Goal: Find specific page/section: Find specific page/section

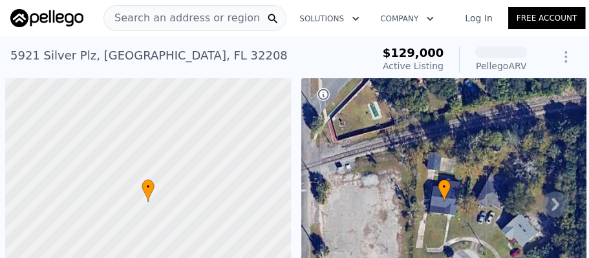
scroll to position [0, 5]
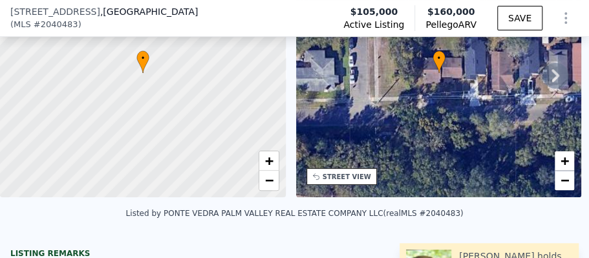
scroll to position [82, 0]
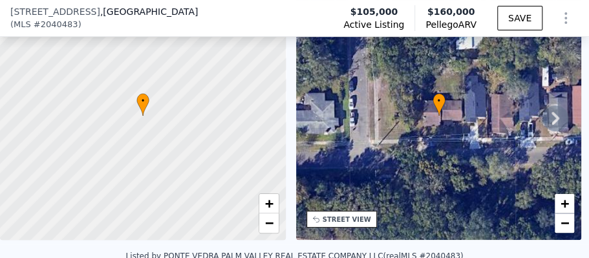
click at [465, 174] on div "• + −" at bounding box center [439, 116] width 286 height 248
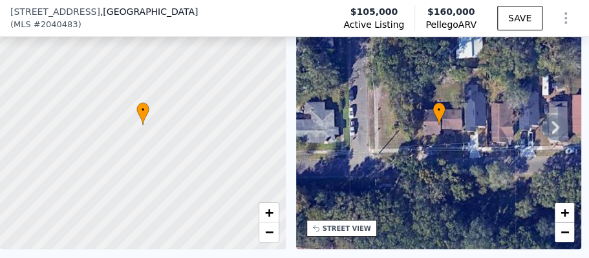
click at [551, 137] on icon at bounding box center [556, 128] width 26 height 26
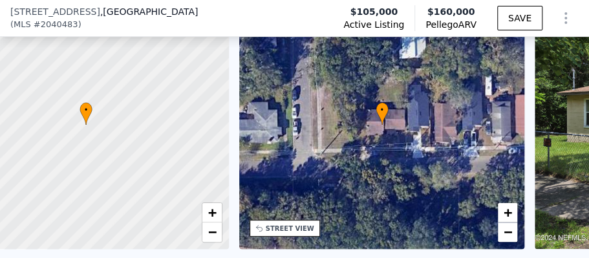
scroll to position [0, 301]
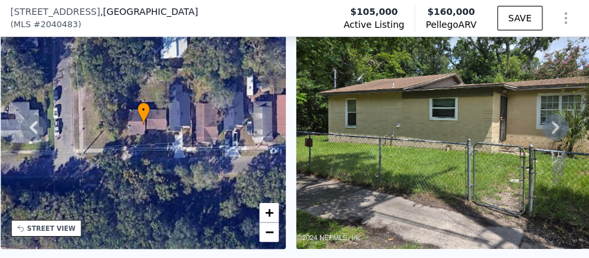
click at [543, 125] on icon at bounding box center [556, 128] width 26 height 26
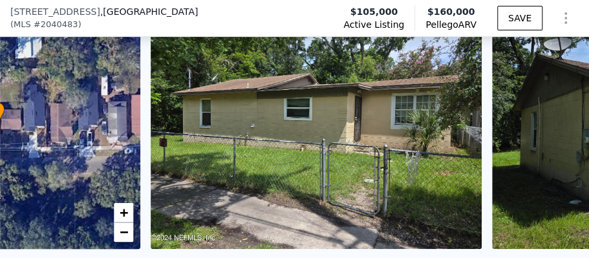
scroll to position [0, 592]
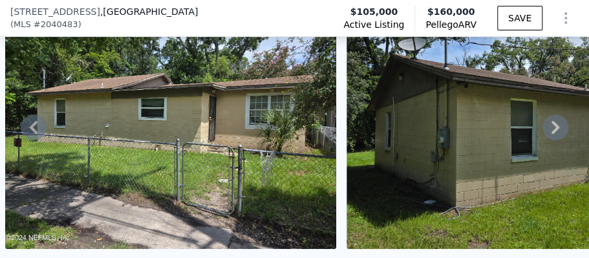
click at [543, 124] on icon at bounding box center [556, 128] width 26 height 26
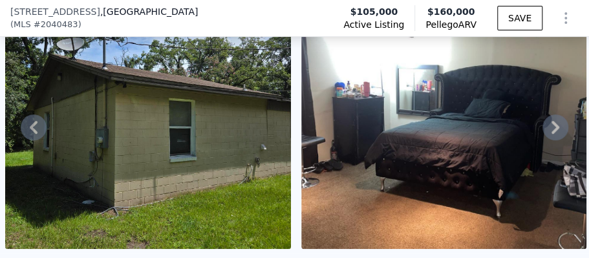
click at [543, 124] on icon at bounding box center [556, 128] width 26 height 26
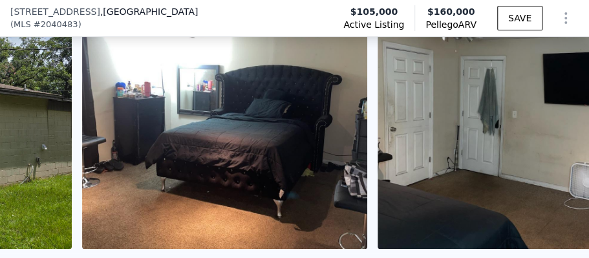
scroll to position [0, 1229]
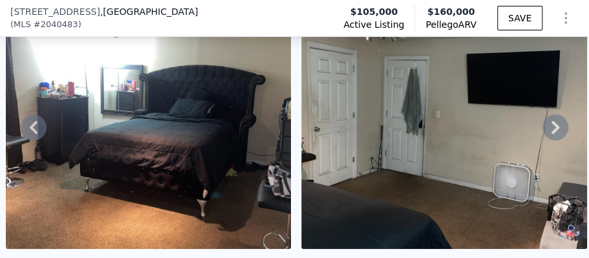
click at [543, 124] on icon at bounding box center [556, 128] width 26 height 26
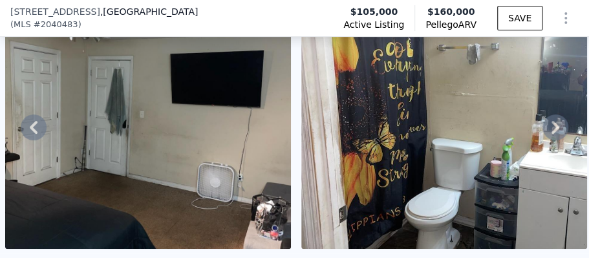
click at [543, 124] on icon at bounding box center [556, 128] width 26 height 26
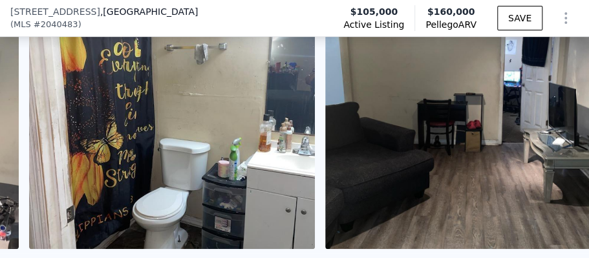
scroll to position [0, 1822]
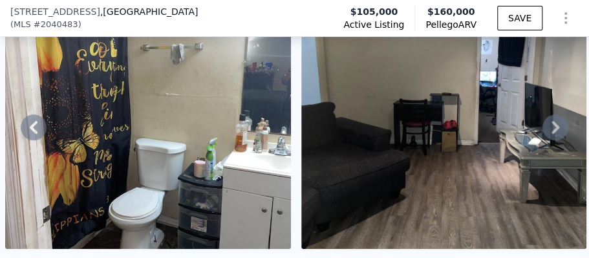
click at [543, 124] on icon at bounding box center [556, 128] width 26 height 26
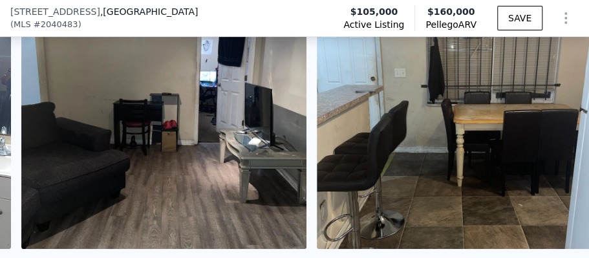
scroll to position [0, 2118]
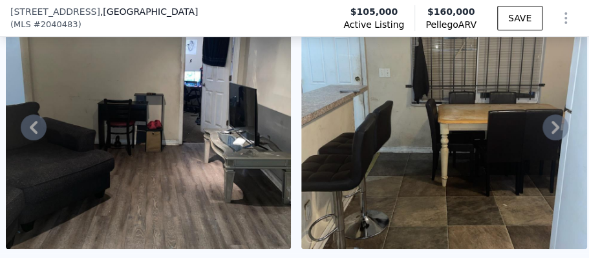
click at [543, 124] on icon at bounding box center [556, 128] width 26 height 26
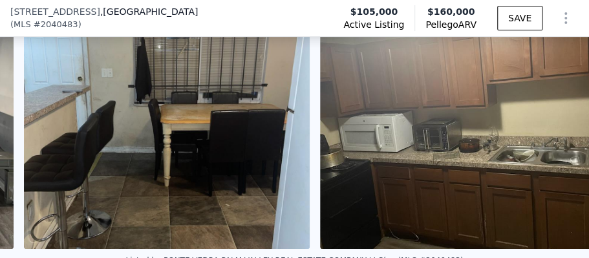
scroll to position [0, 2424]
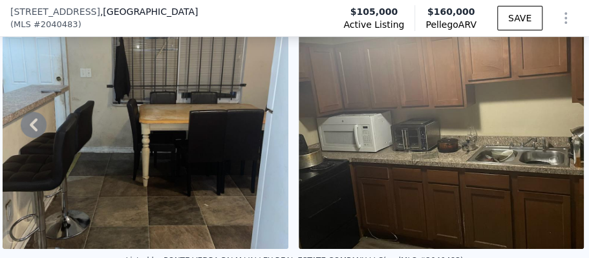
click at [543, 124] on img at bounding box center [442, 125] width 286 height 248
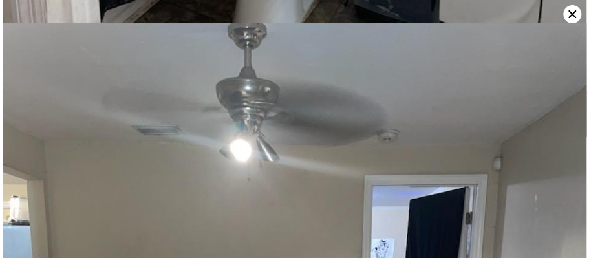
scroll to position [3419, 0]
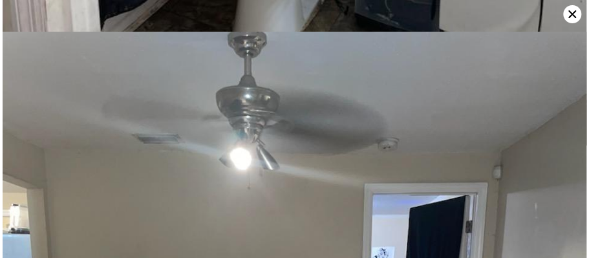
click at [575, 13] on icon at bounding box center [573, 14] width 18 height 18
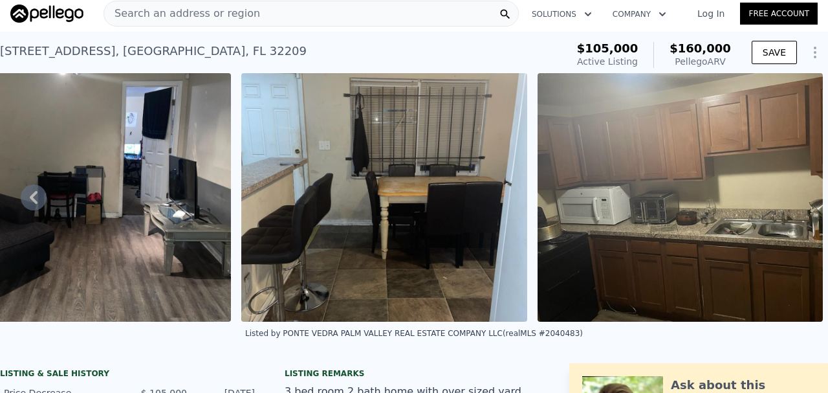
scroll to position [0, 0]
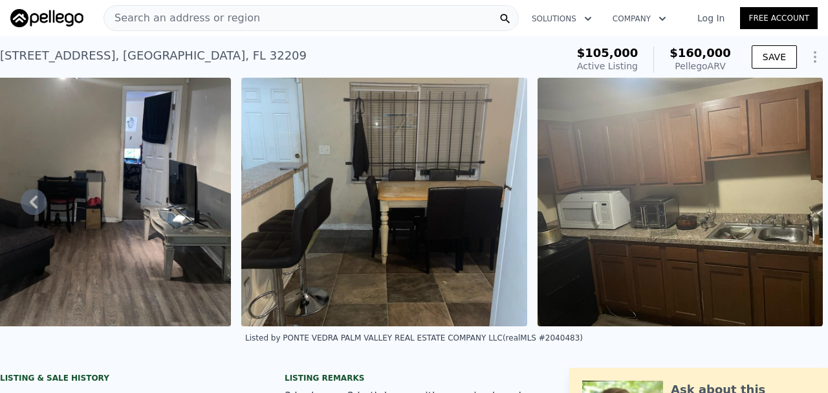
click at [170, 195] on img at bounding box center [89, 202] width 286 height 248
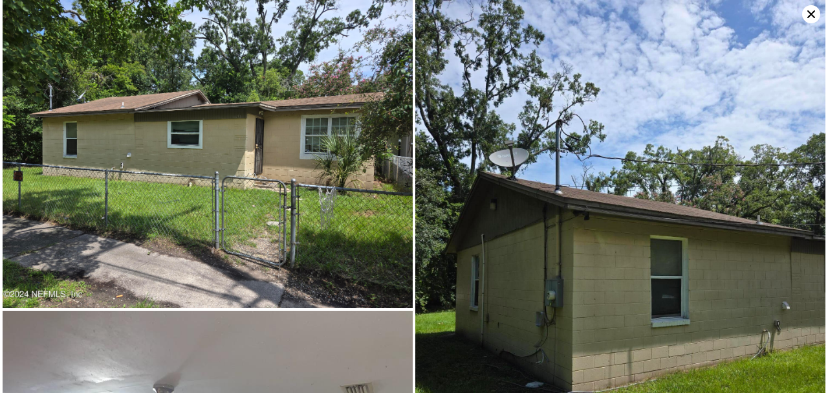
click at [589, 257] on img at bounding box center [620, 273] width 410 height 547
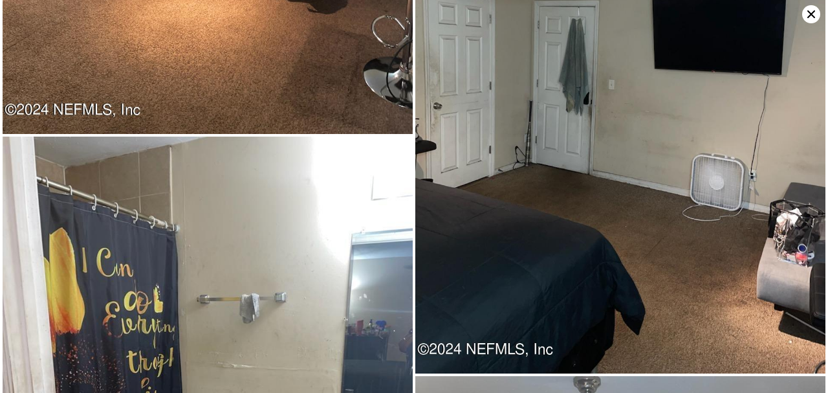
scroll to position [695, 0]
